Goal: Task Accomplishment & Management: Use online tool/utility

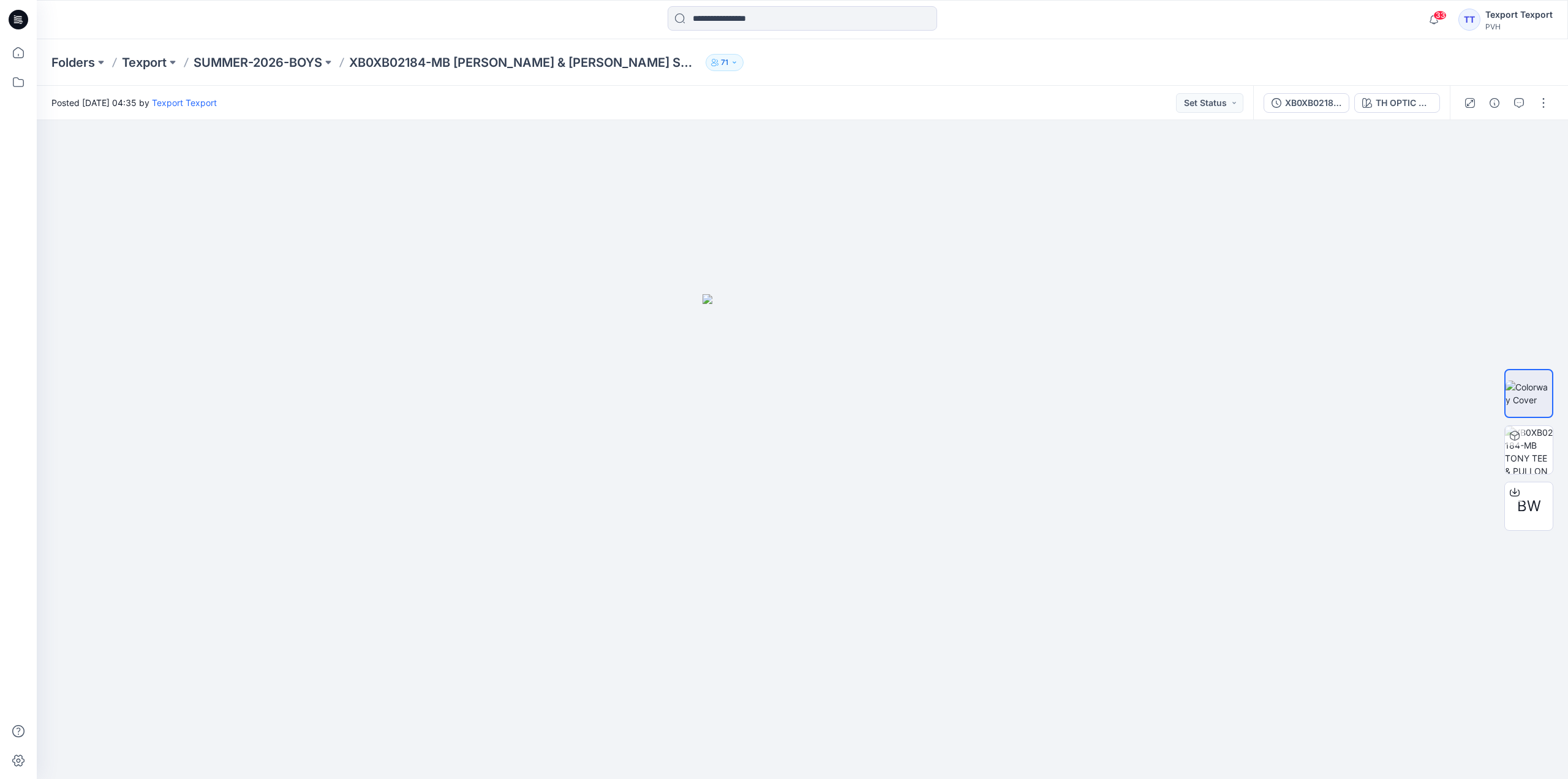
click at [22, 16] on icon at bounding box center [19, 19] width 19 height 19
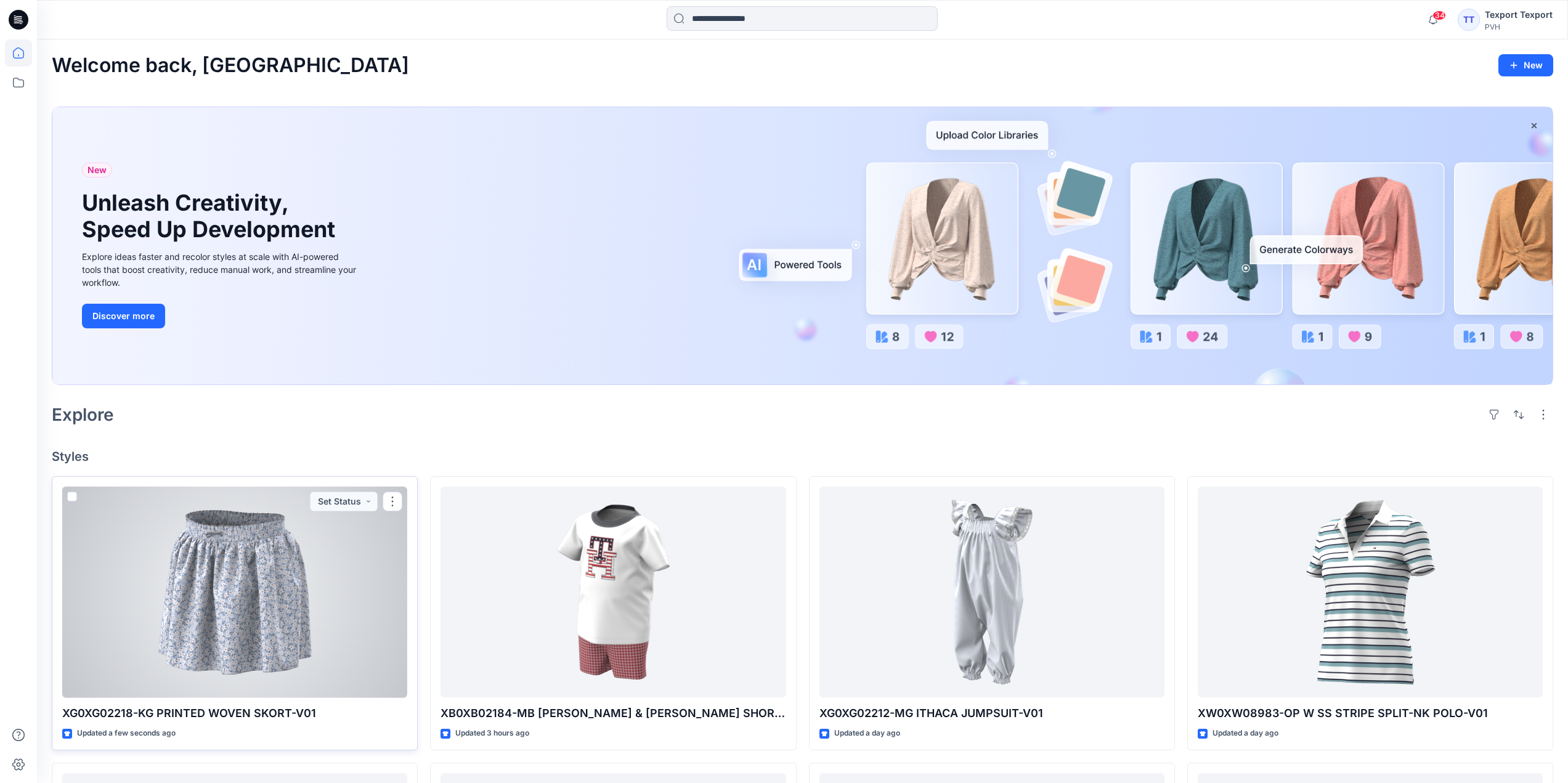
click at [339, 579] on div at bounding box center [234, 592] width 345 height 211
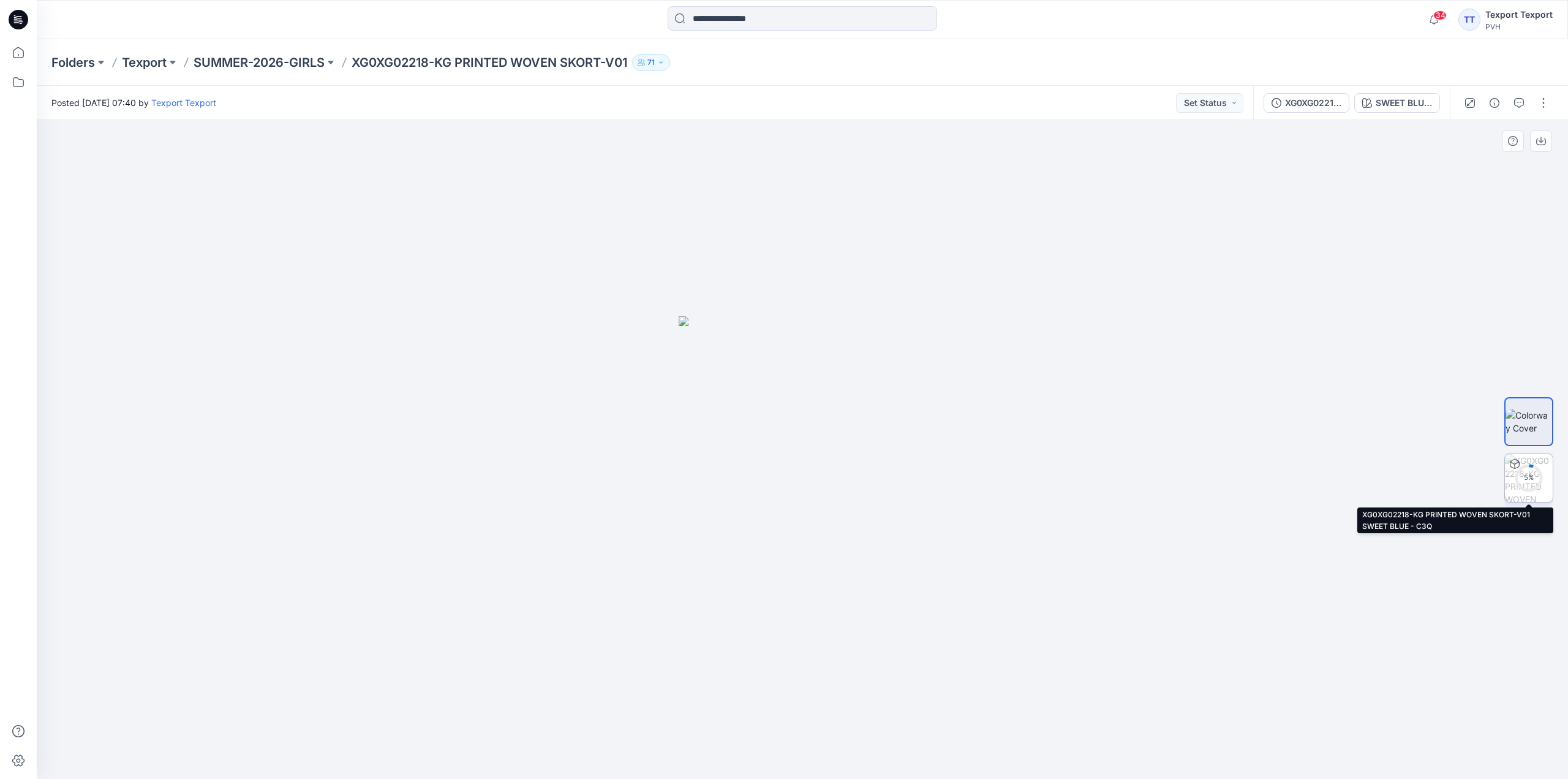
click at [1535, 475] on div "5 %" at bounding box center [1529, 478] width 30 height 10
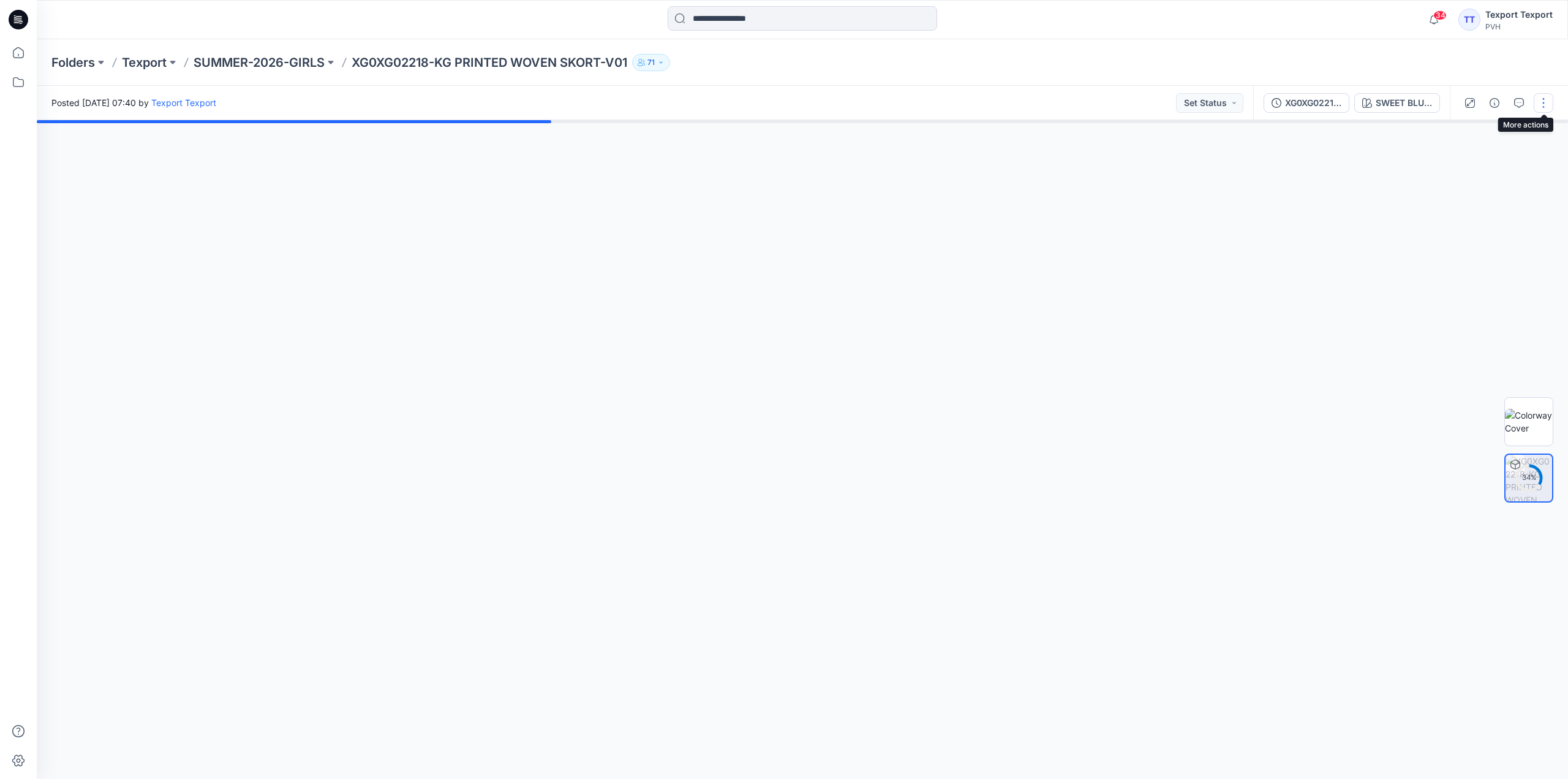
click at [1547, 102] on button "button" at bounding box center [1543, 103] width 19 height 19
click at [1459, 166] on p "Edit" at bounding box center [1465, 165] width 16 height 13
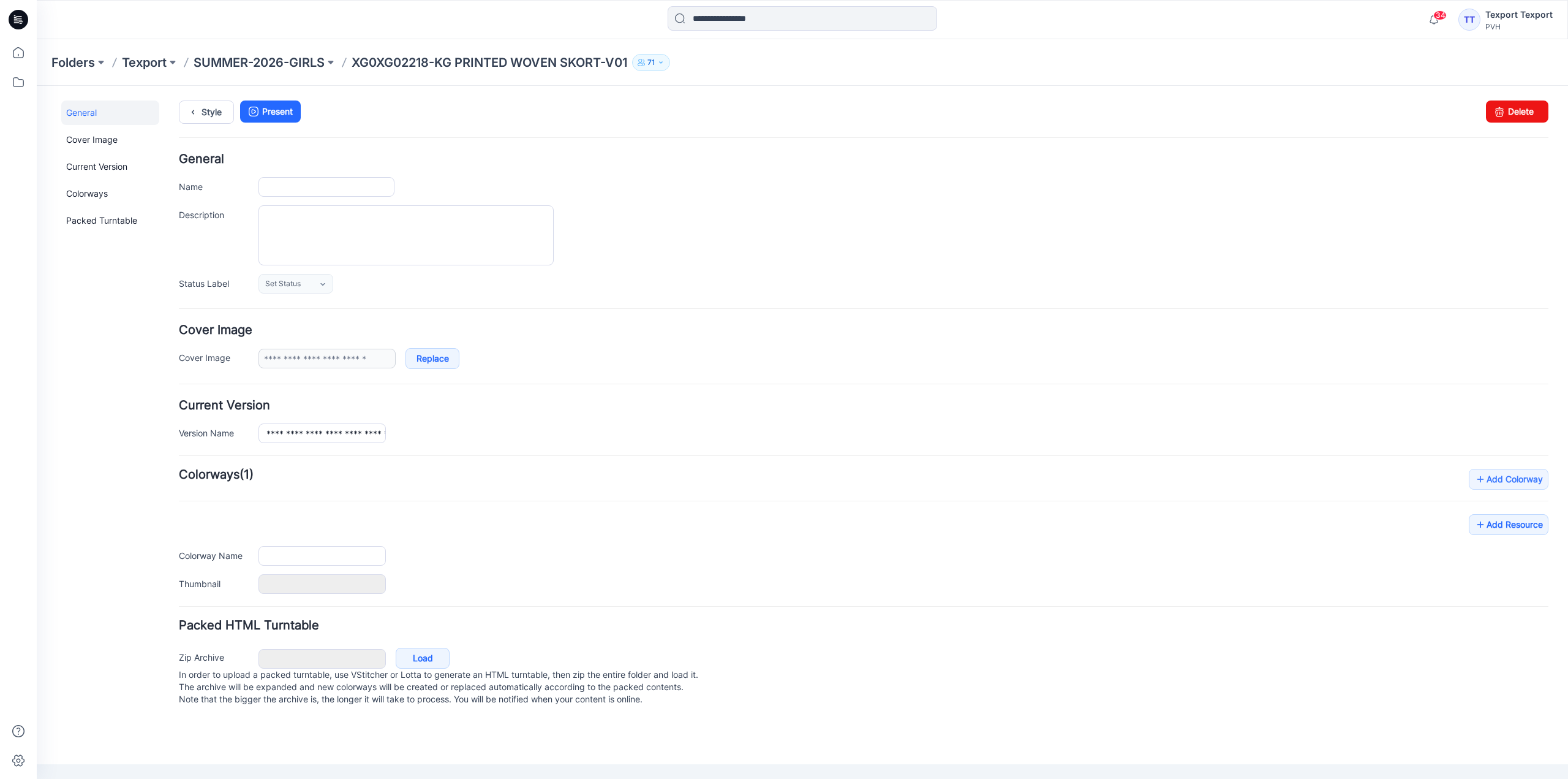
type input "**********"
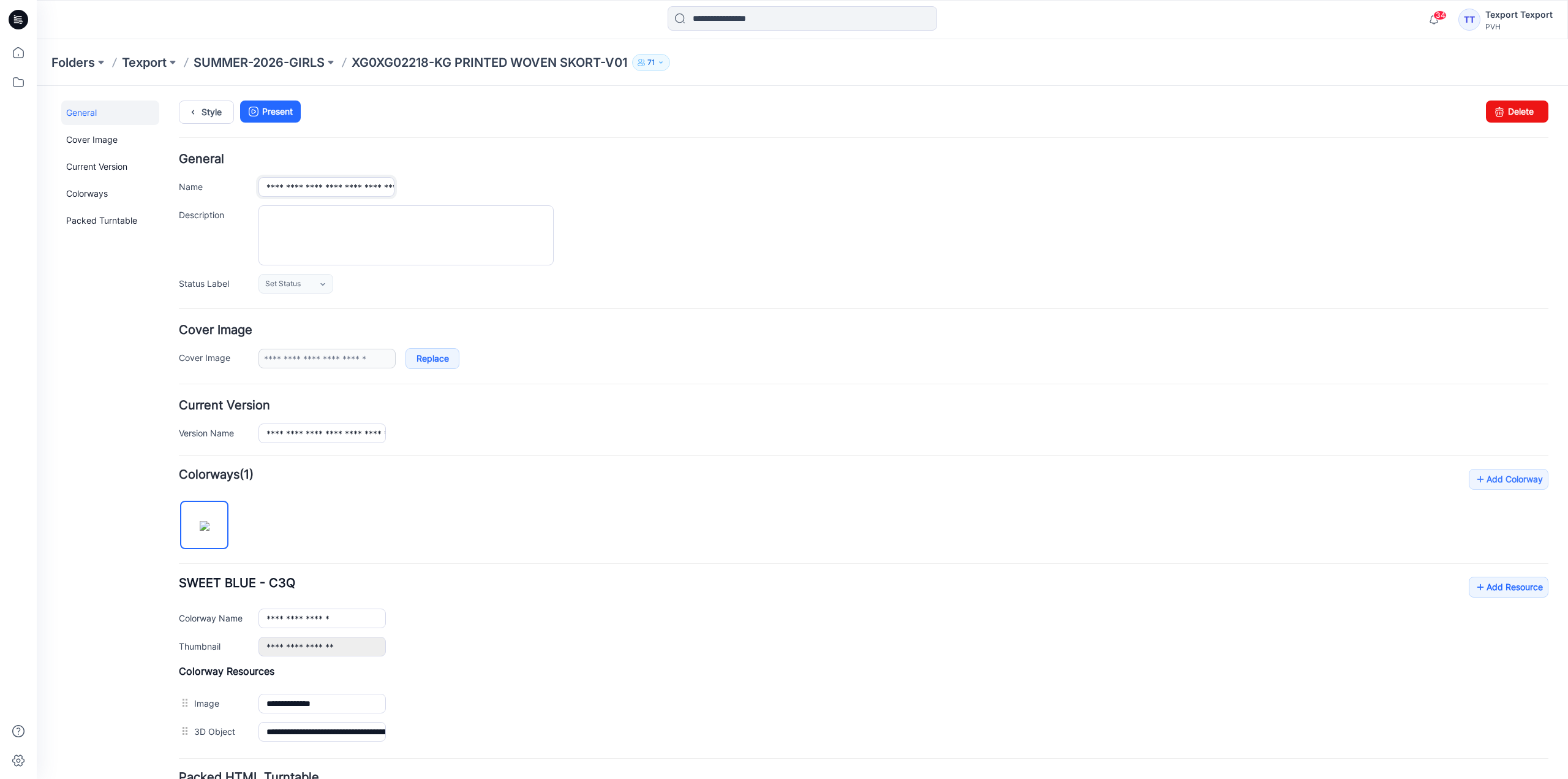
drag, startPoint x: 263, startPoint y: 190, endPoint x: 284, endPoint y: 193, distance: 21.2
click at [284, 193] on input "**********" at bounding box center [326, 187] width 136 height 19
click at [598, 585] on div "**********" at bounding box center [863, 616] width 1369 height 80
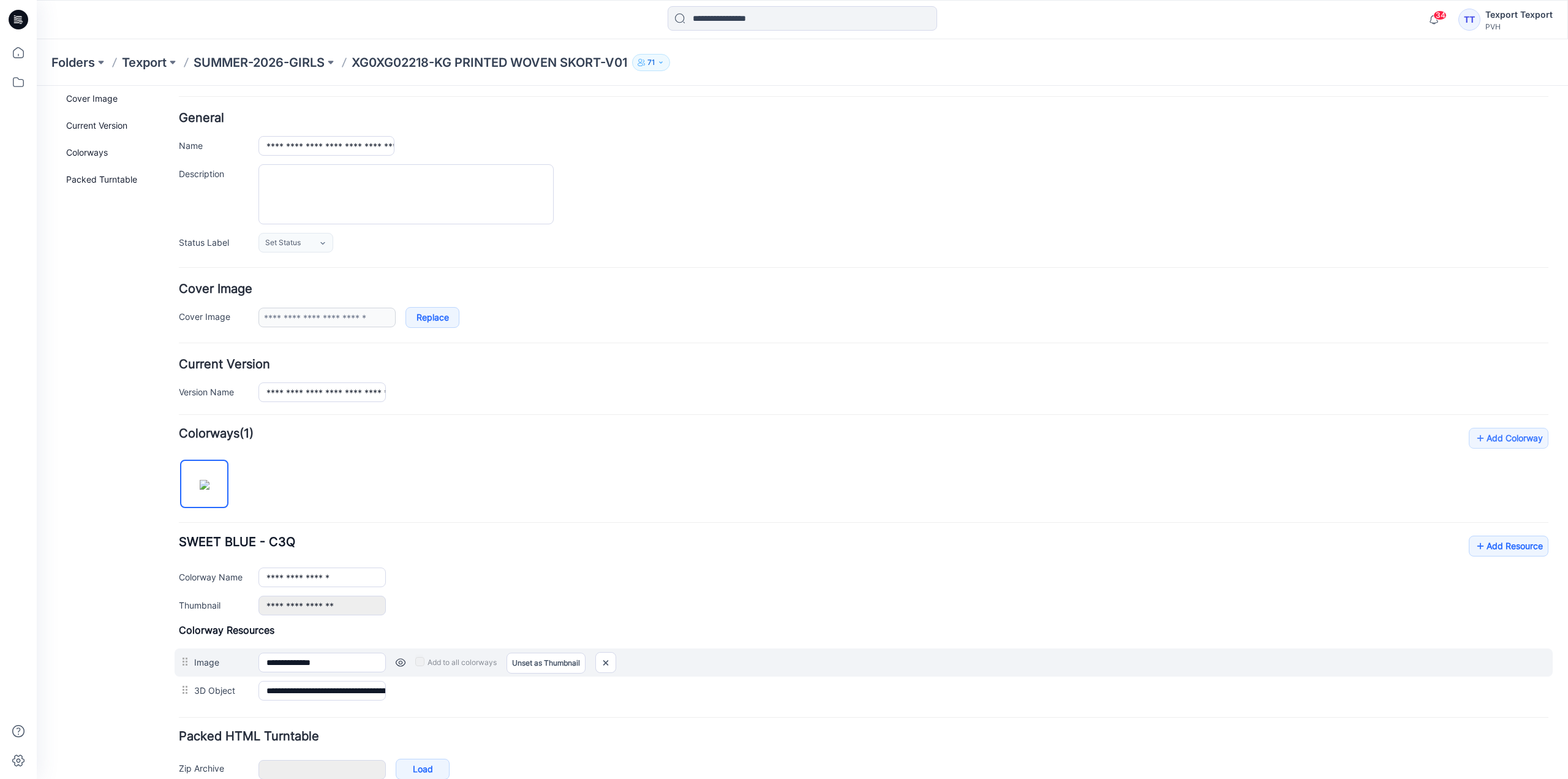
scroll to position [107, 0]
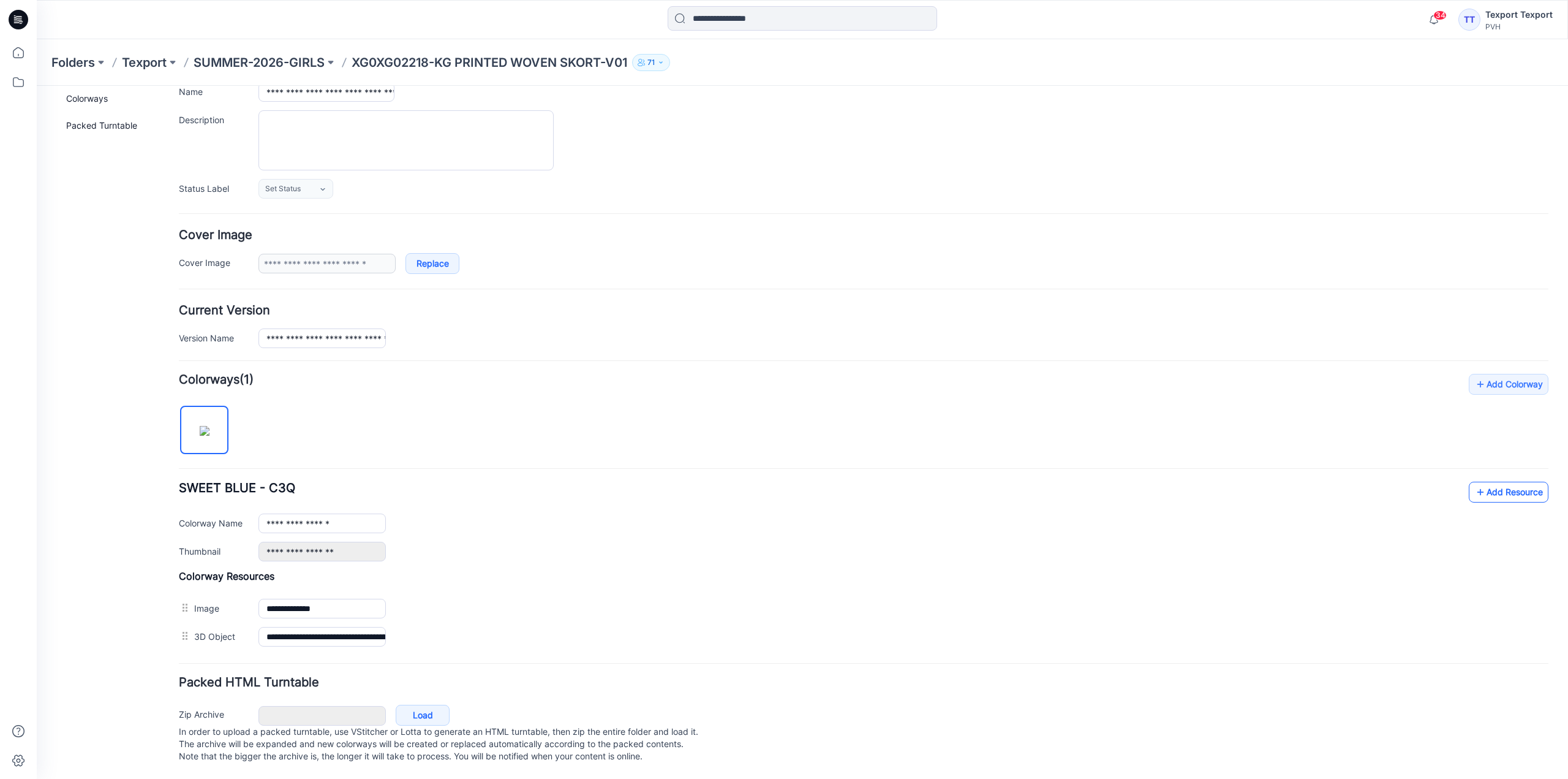
click at [1474, 487] on icon at bounding box center [1480, 492] width 12 height 19
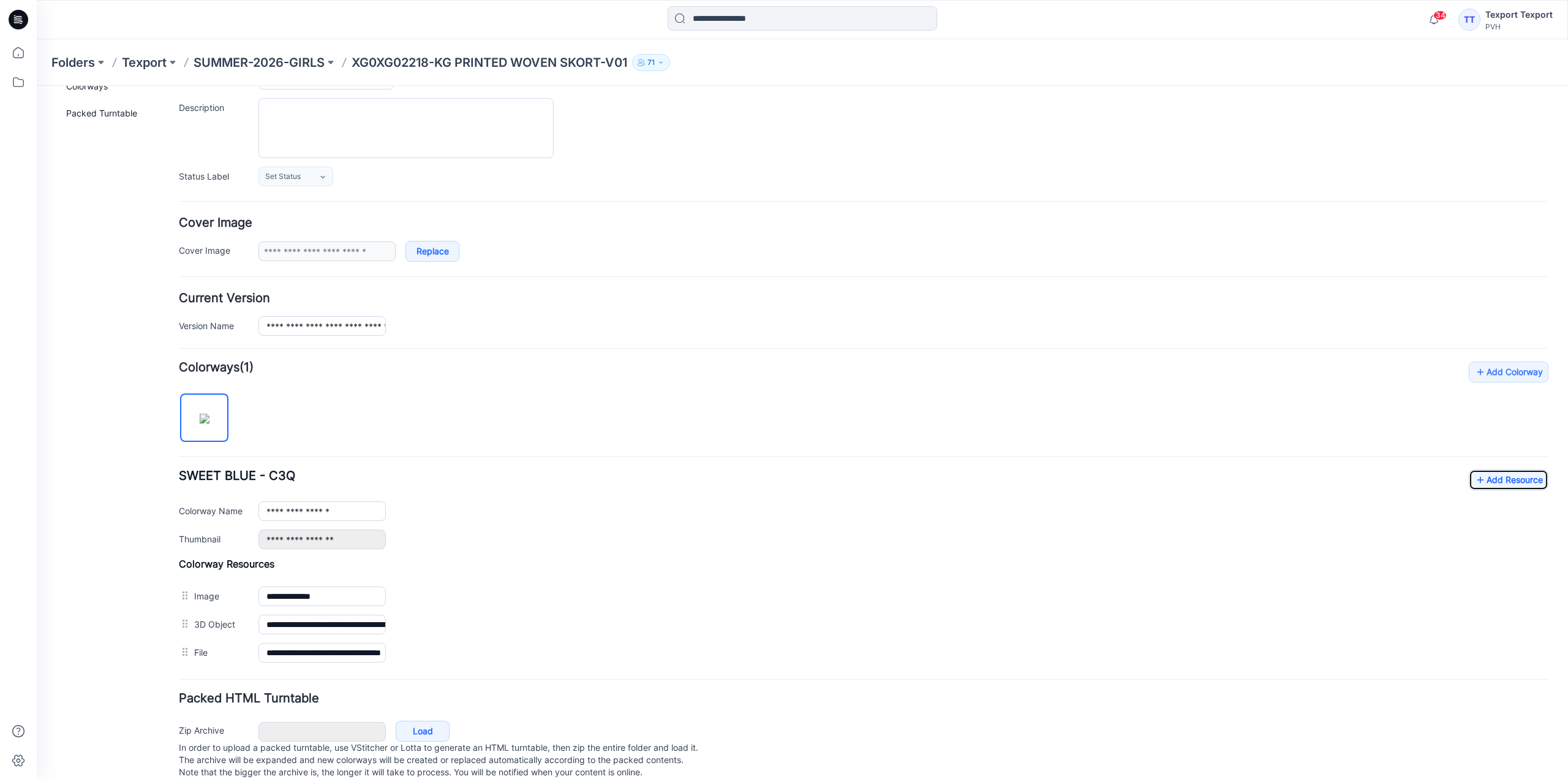
scroll to position [0, 0]
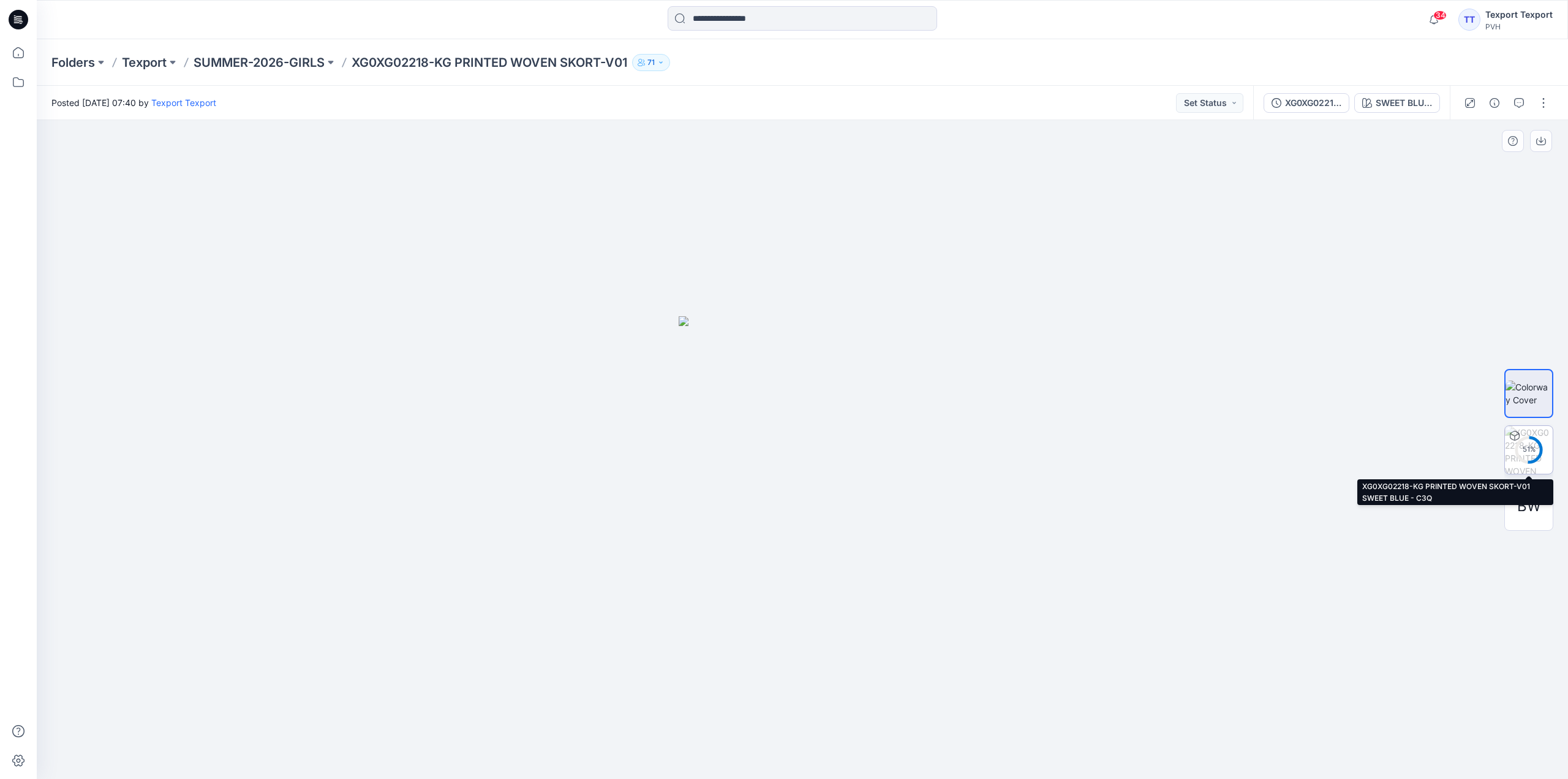
click at [1526, 449] on div "51 %" at bounding box center [1529, 449] width 30 height 10
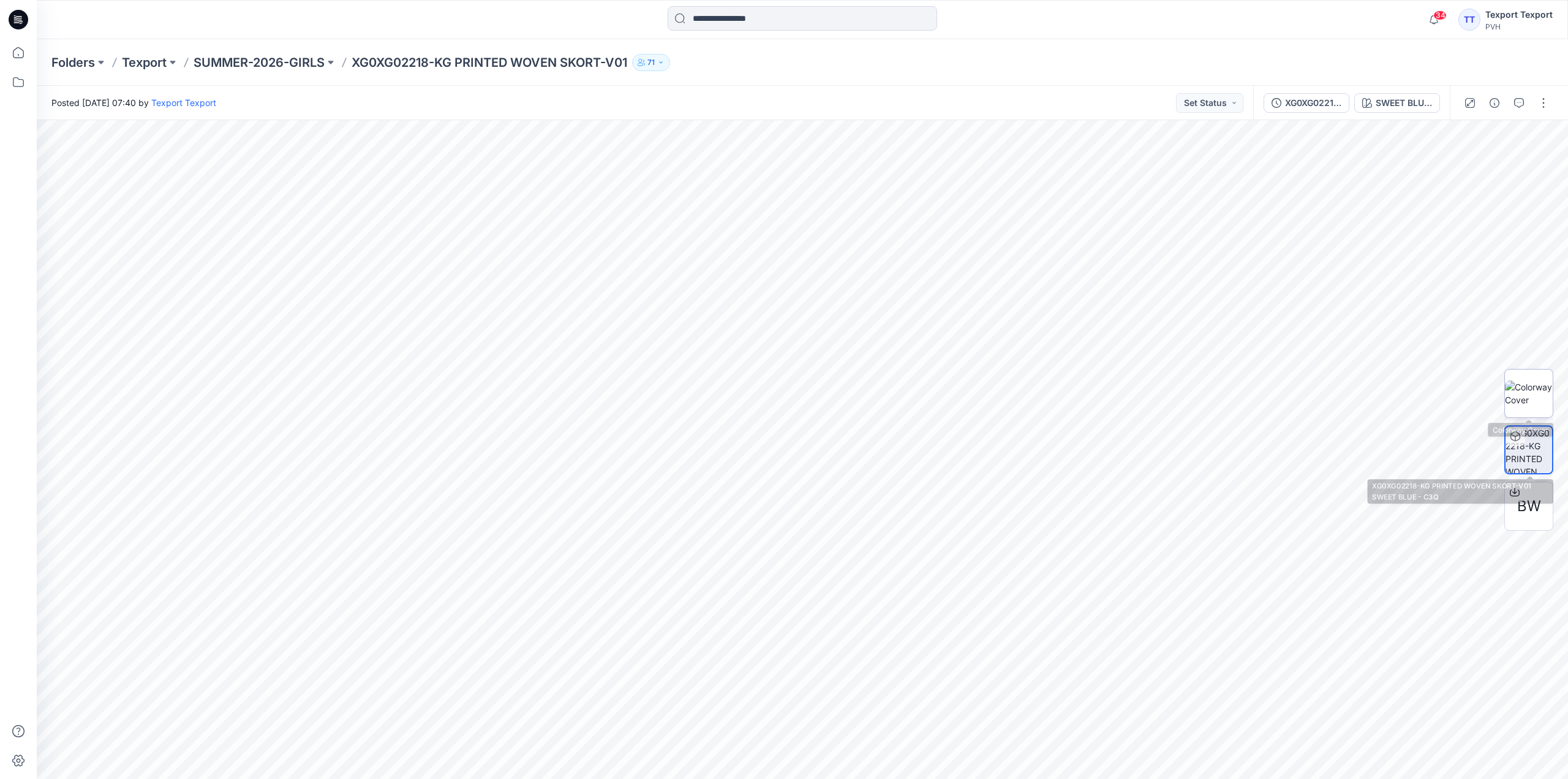
click at [1532, 391] on img at bounding box center [1529, 393] width 48 height 26
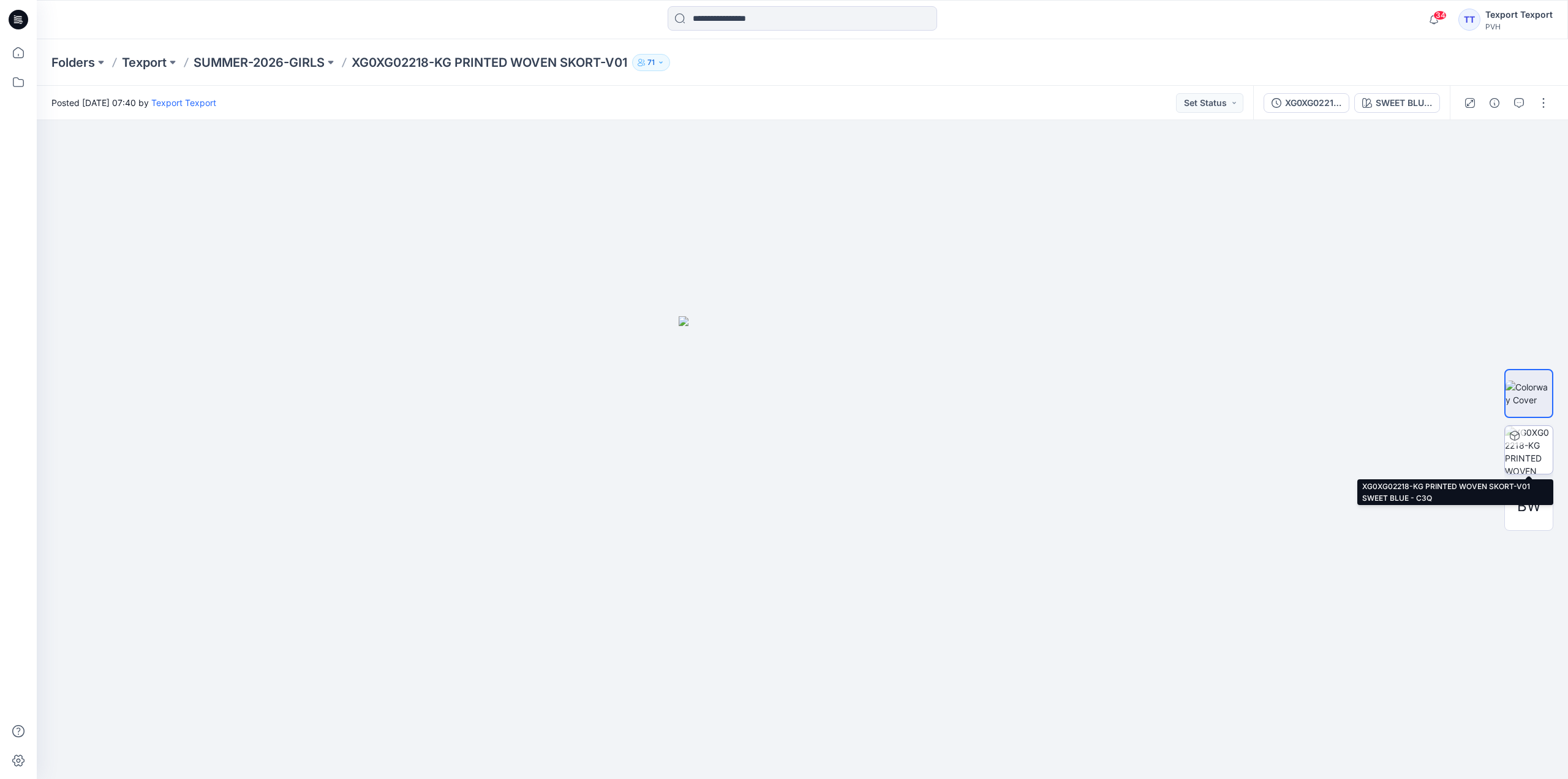
click at [1529, 445] on img at bounding box center [1529, 449] width 48 height 48
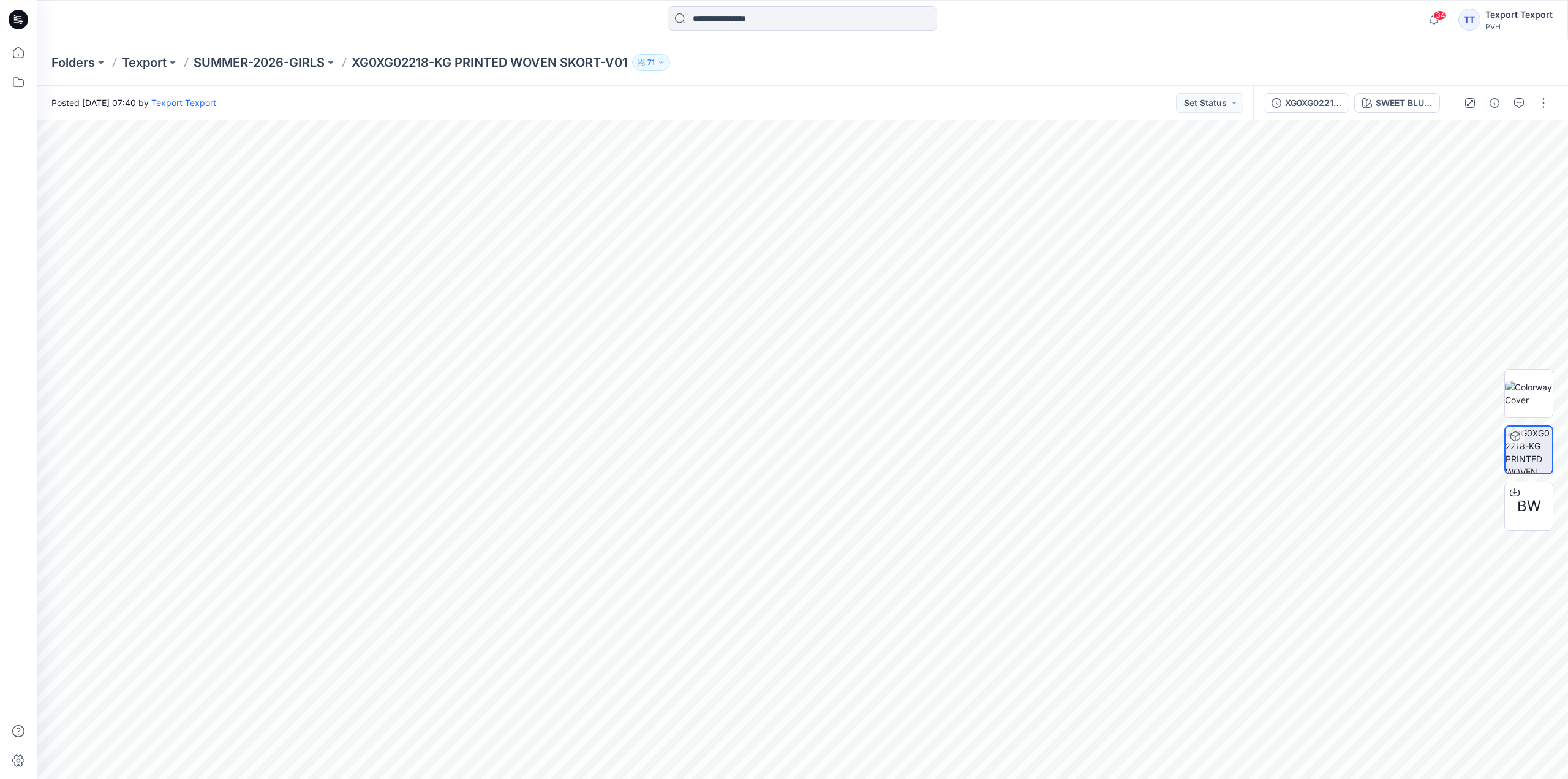
click at [1532, 455] on img at bounding box center [1529, 449] width 47 height 47
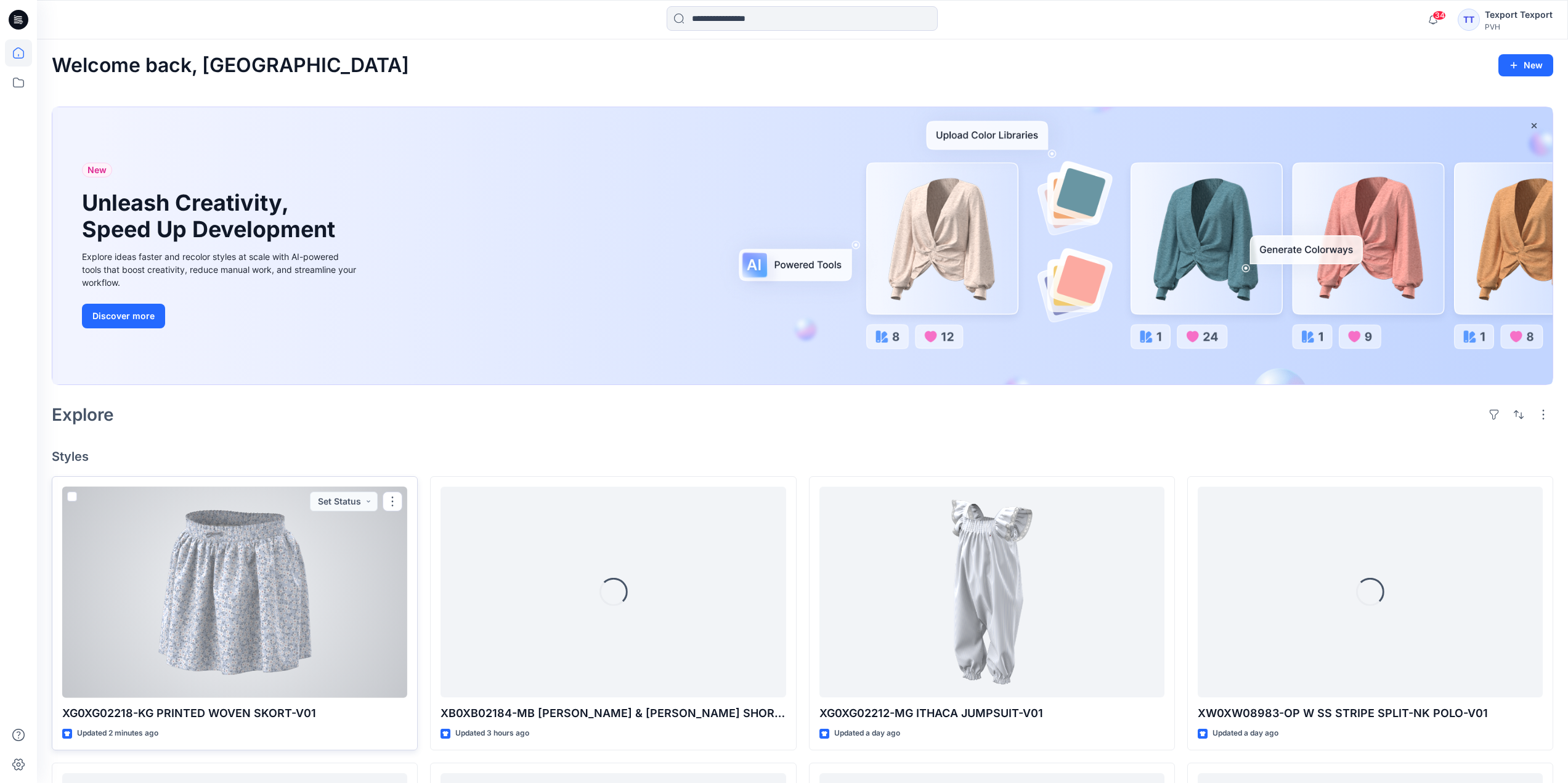
click at [300, 529] on div at bounding box center [234, 592] width 345 height 211
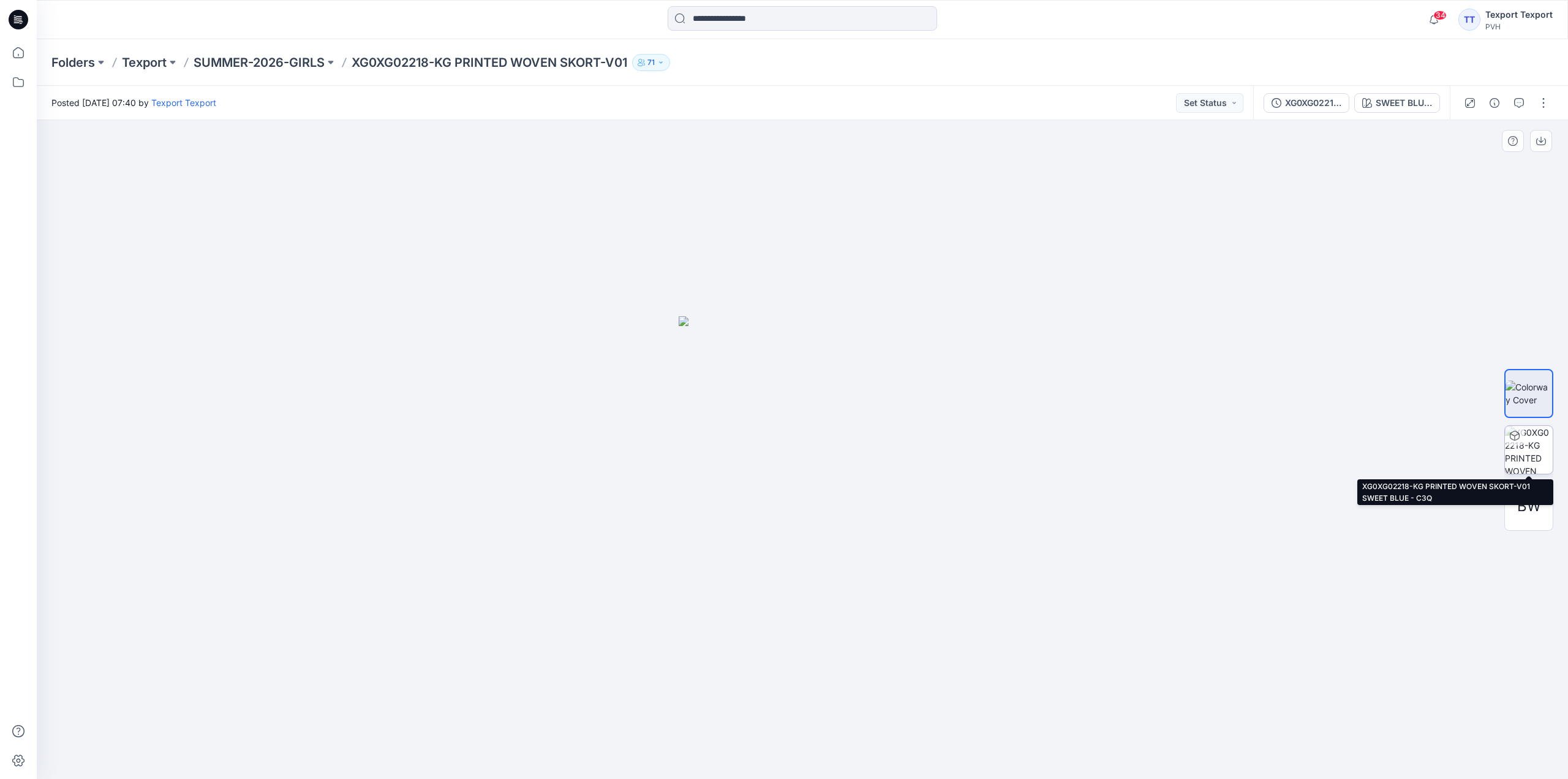
click at [1539, 449] on img at bounding box center [1529, 449] width 48 height 48
